Goal: Navigation & Orientation: Find specific page/section

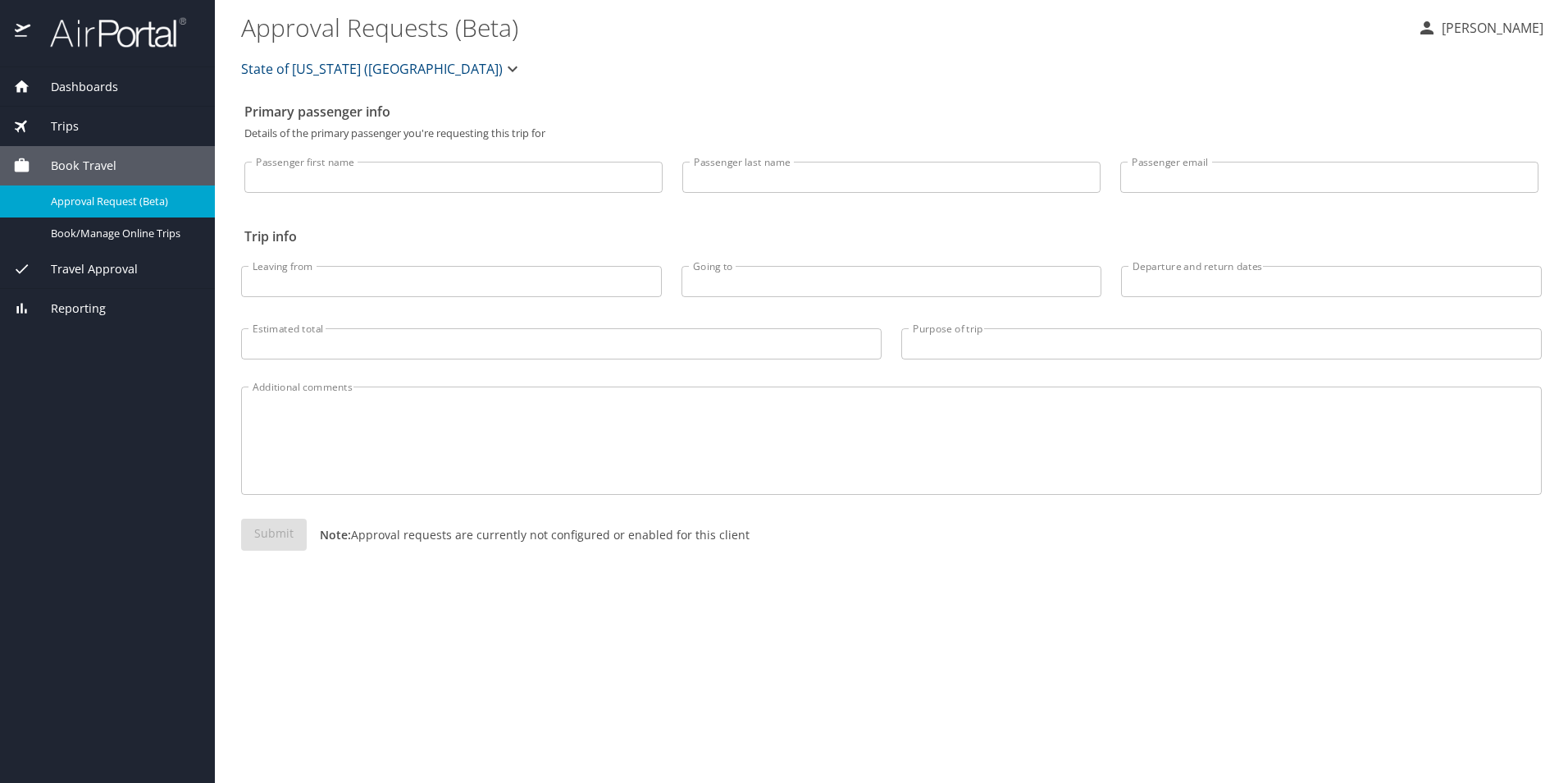
click at [78, 92] on span "Dashboards" at bounding box center [74, 87] width 87 height 18
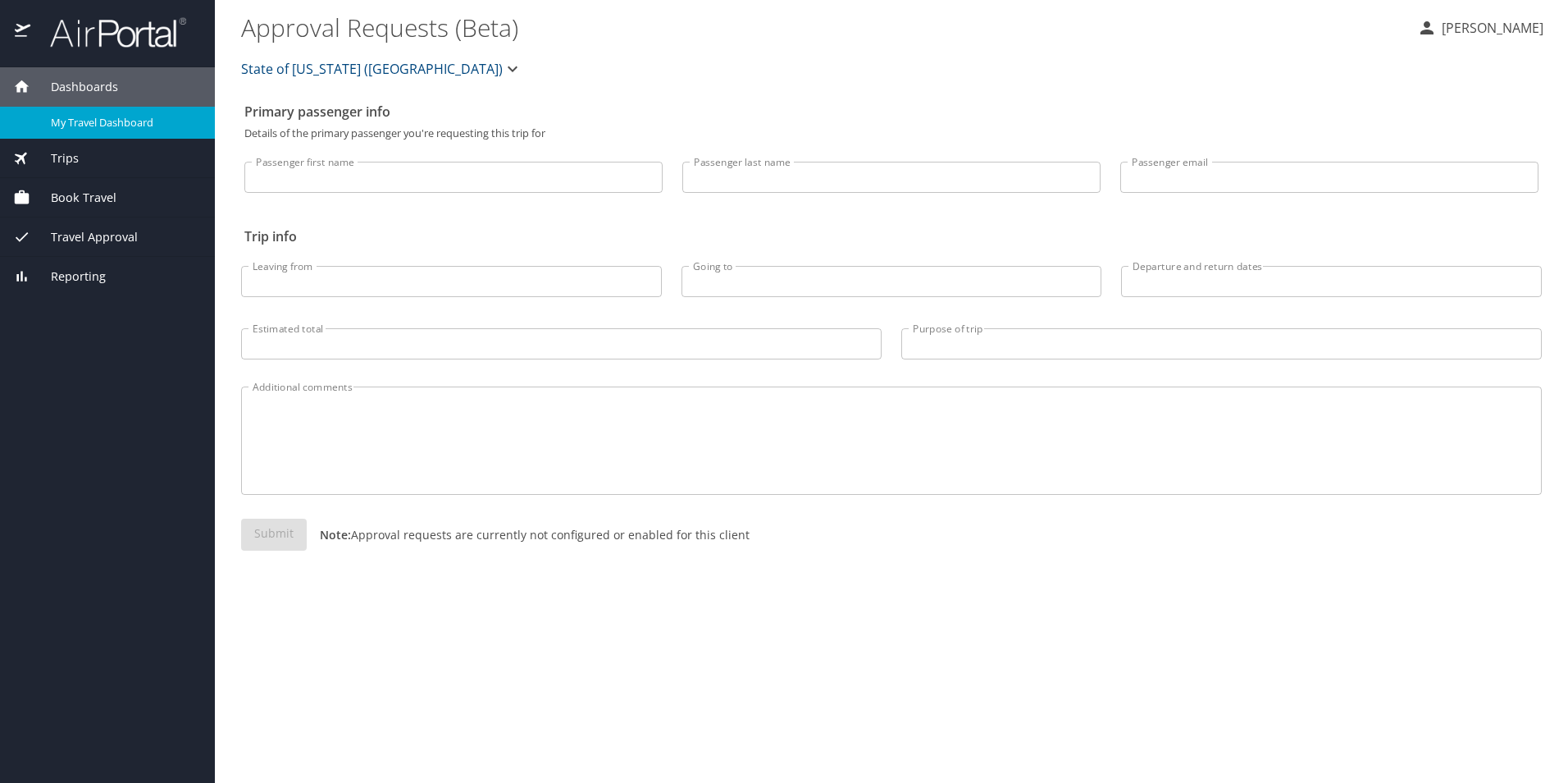
click at [75, 125] on span "My Travel Dashboard" at bounding box center [123, 123] width 145 height 16
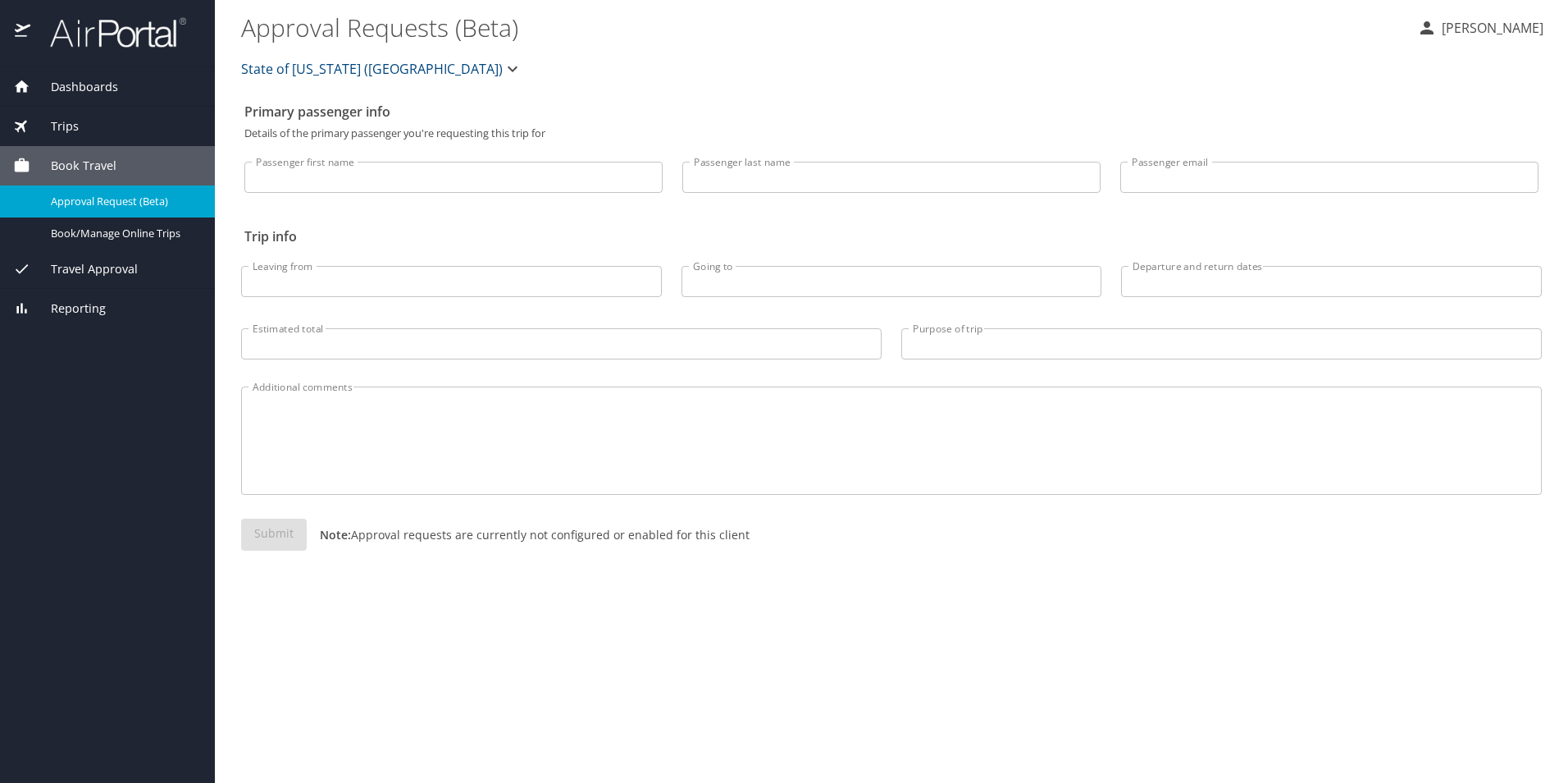
click at [98, 164] on span "Book Travel" at bounding box center [74, 165] width 87 height 18
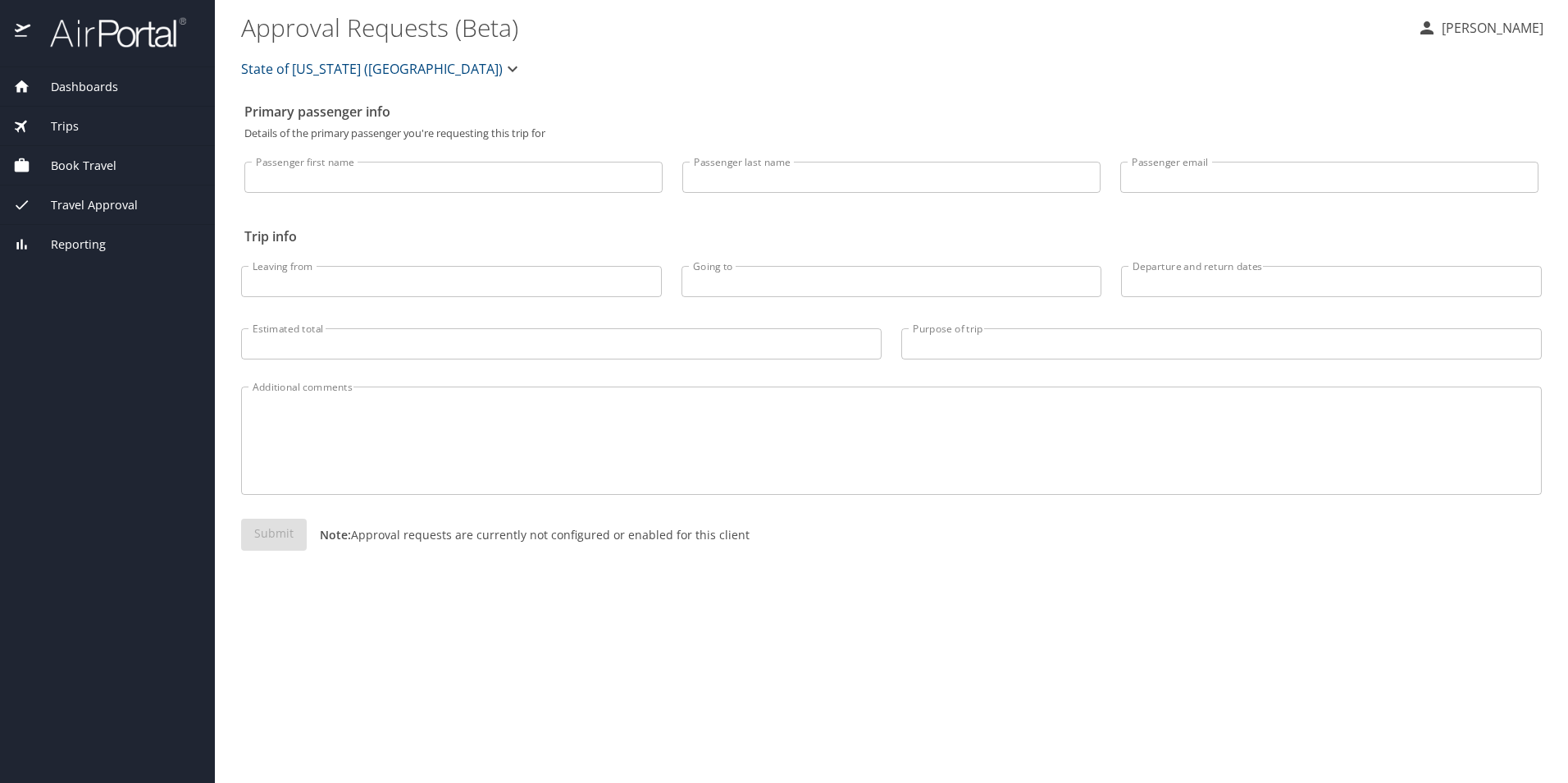
click at [98, 164] on span "Book Travel" at bounding box center [74, 165] width 87 height 18
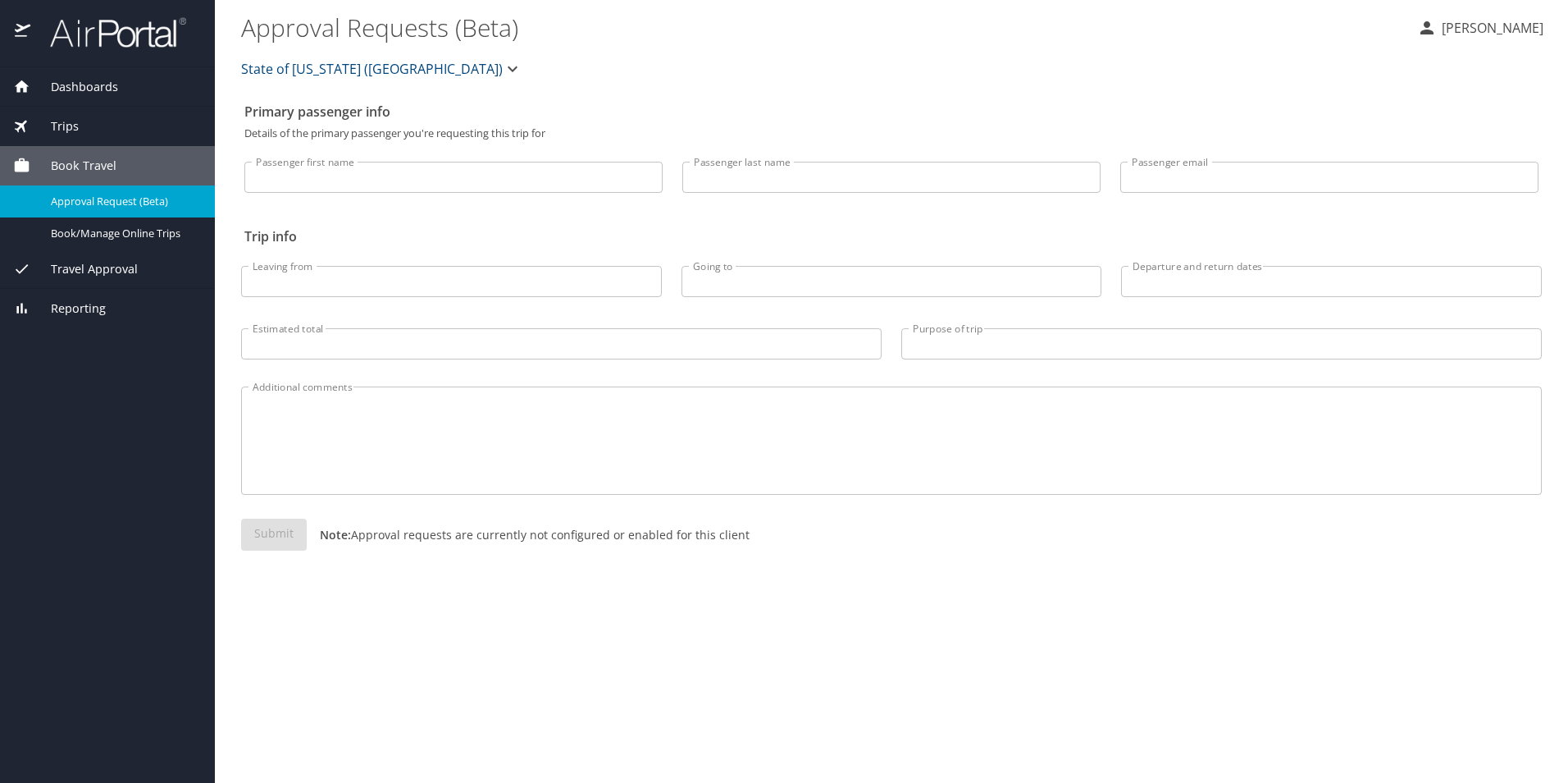
click at [72, 122] on span "Trips" at bounding box center [54, 126] width 48 height 18
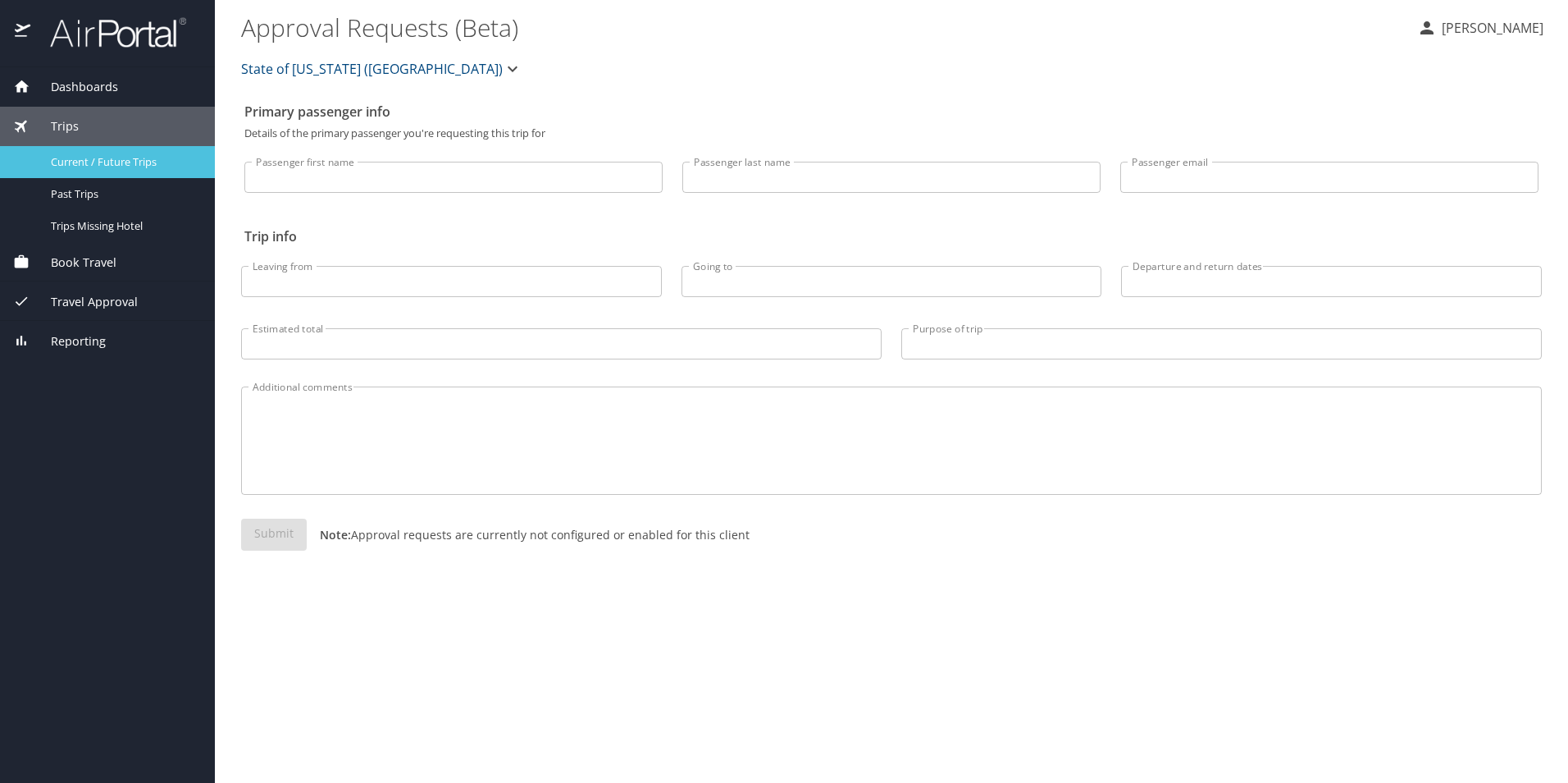
click at [83, 158] on span "Current / Future Trips" at bounding box center [123, 162] width 145 height 16
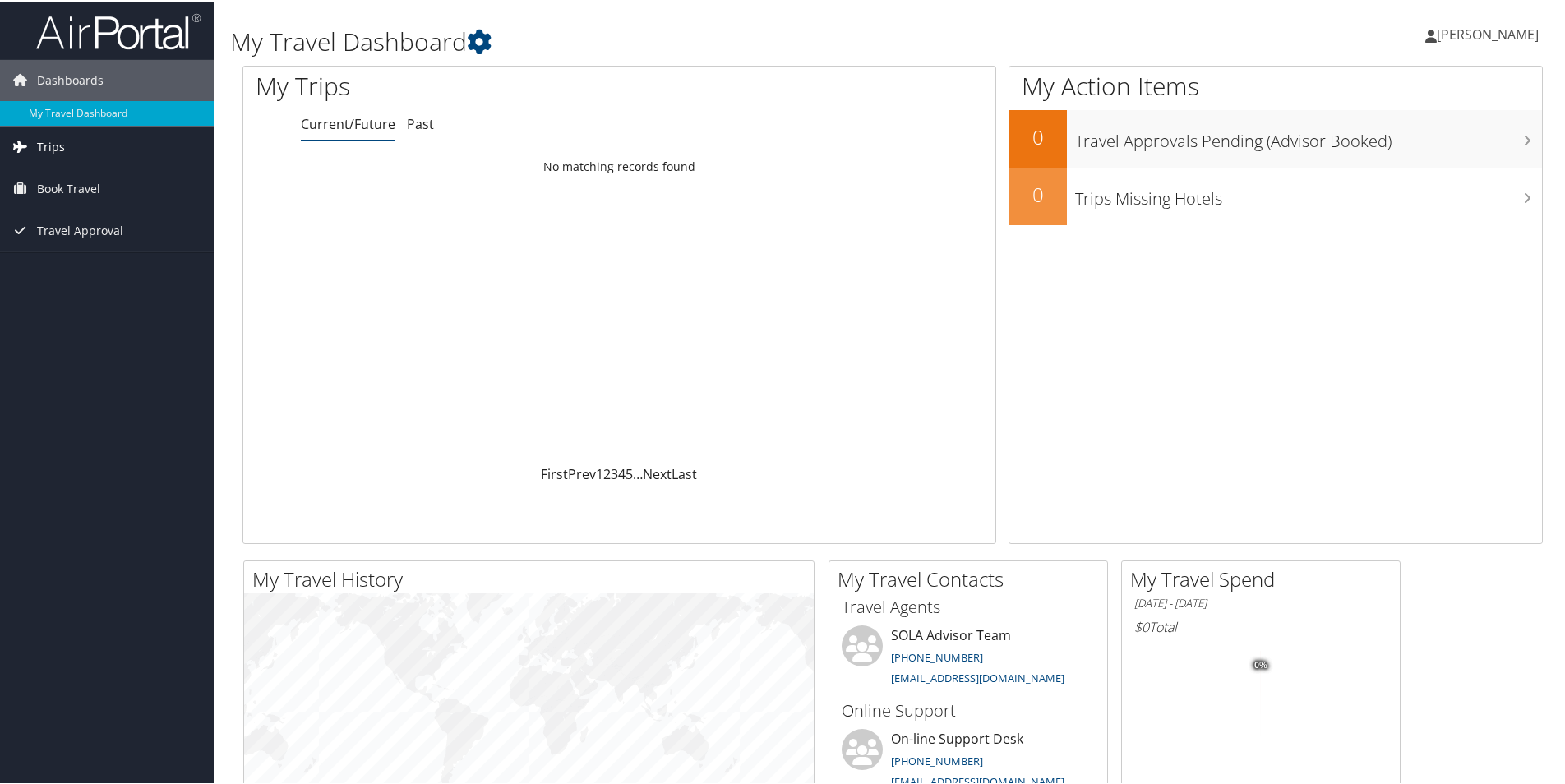
click at [57, 147] on span "Trips" at bounding box center [51, 146] width 28 height 41
click at [65, 178] on link "Current/Future Trips" at bounding box center [106, 177] width 214 height 25
click at [62, 186] on span "Book Travel" at bounding box center [69, 187] width 63 height 41
